Goal: Download file/media

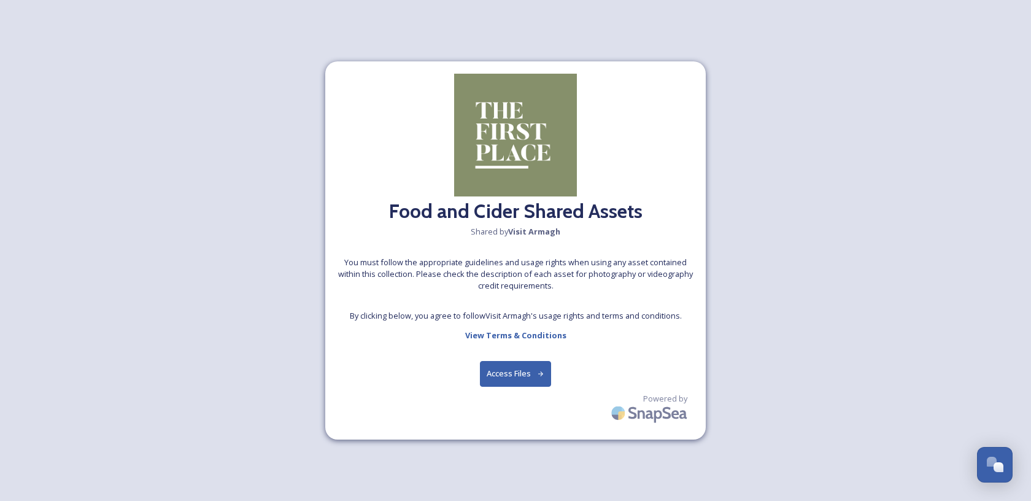
click at [511, 373] on button "Access Files" at bounding box center [516, 373] width 72 height 25
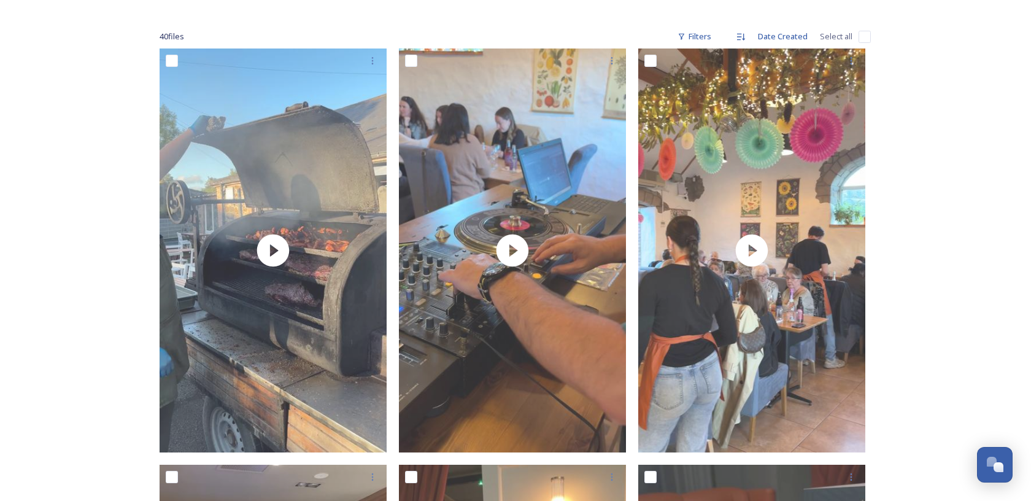
scroll to position [177, 0]
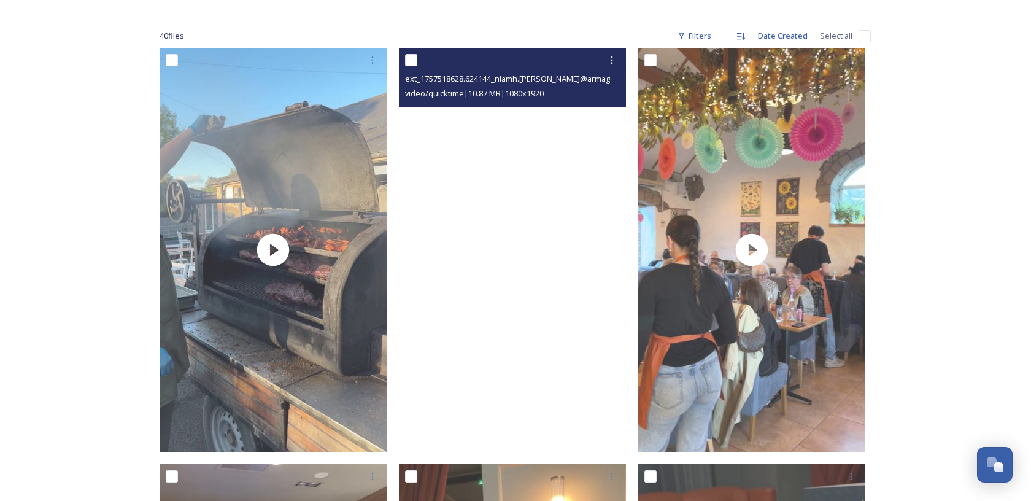
click at [492, 149] on video "ext_1757518628.624144_niamh.kelly@armaghbanbridgecraigavon.gov.uk-IMG_0873.mov" at bounding box center [512, 250] width 227 height 404
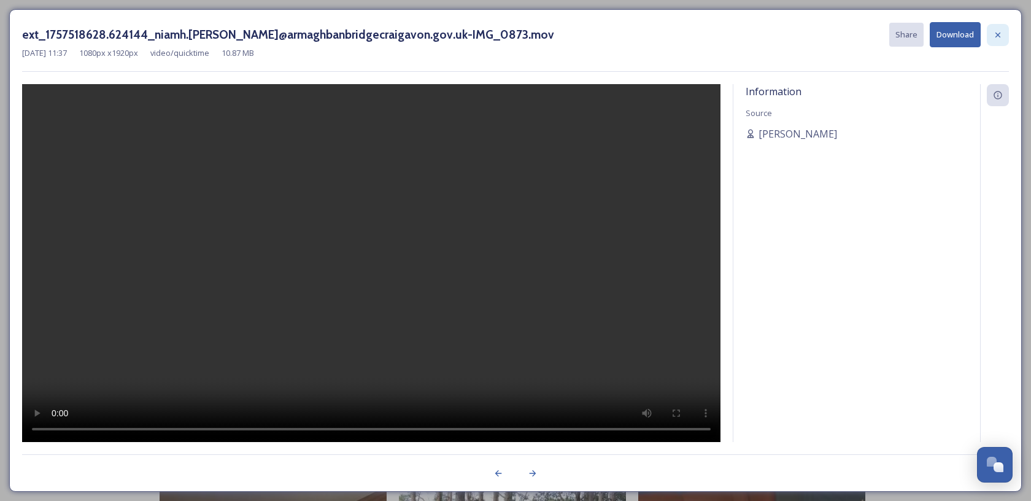
click at [995, 34] on icon at bounding box center [998, 35] width 10 height 10
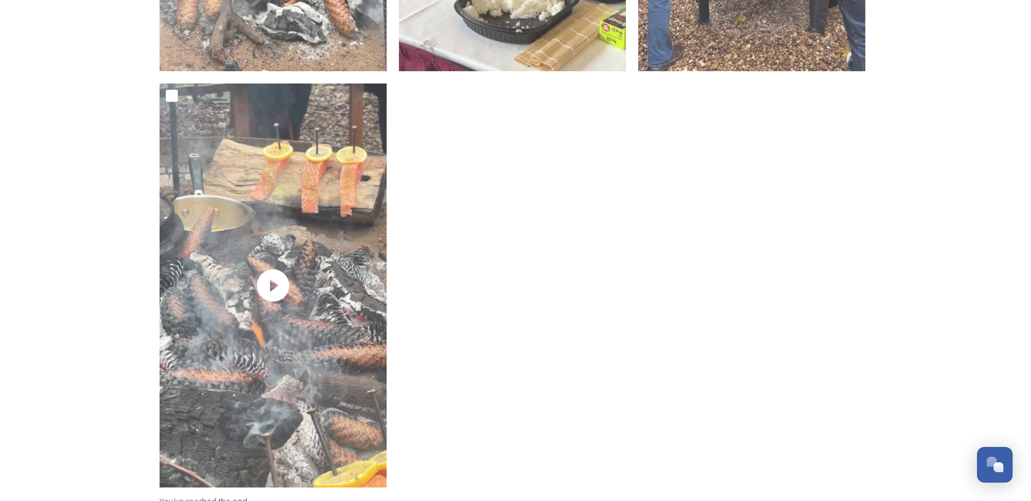
scroll to position [5602, 0]
